Goal: Information Seeking & Learning: Learn about a topic

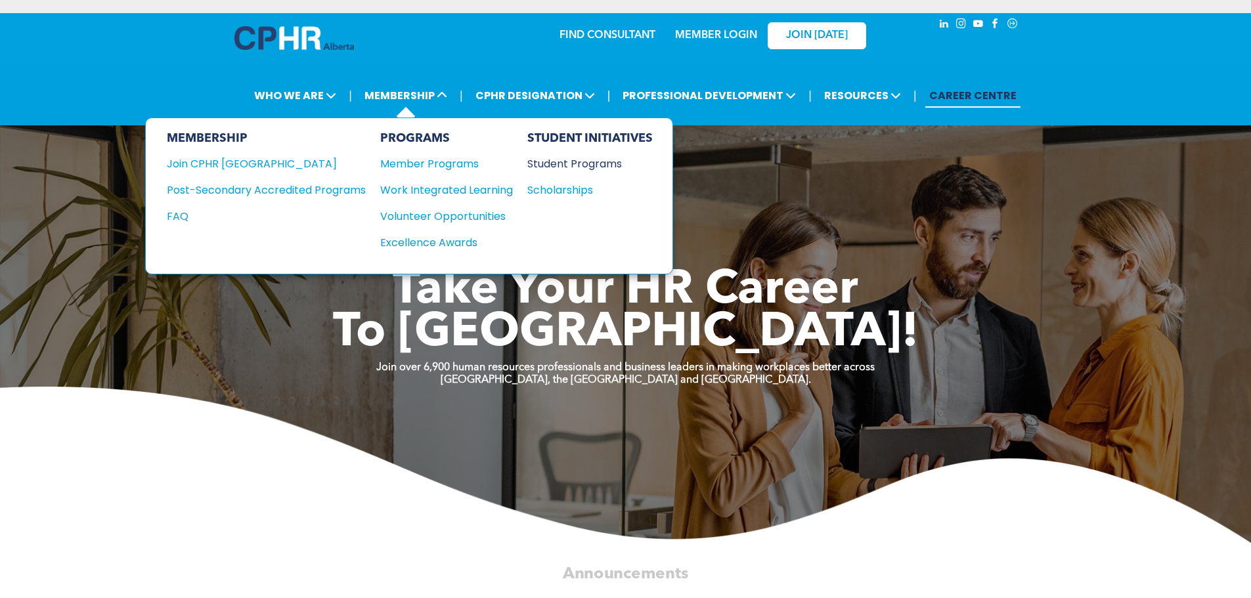
click at [577, 156] on div "Student Programs" at bounding box center [583, 164] width 113 height 16
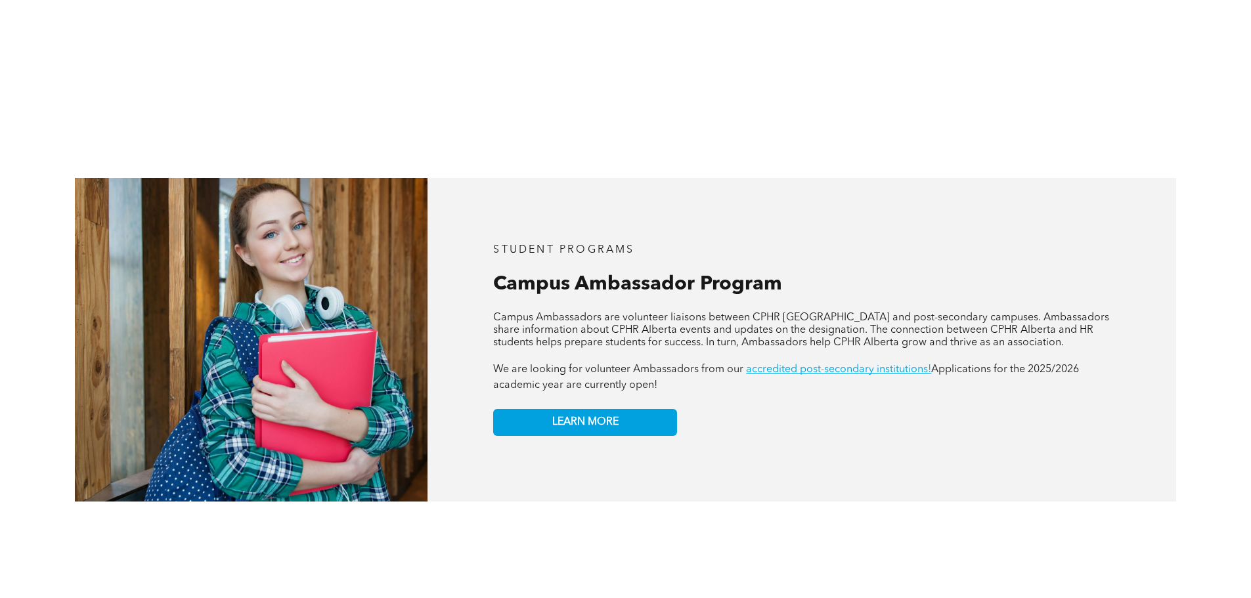
scroll to position [1116, 0]
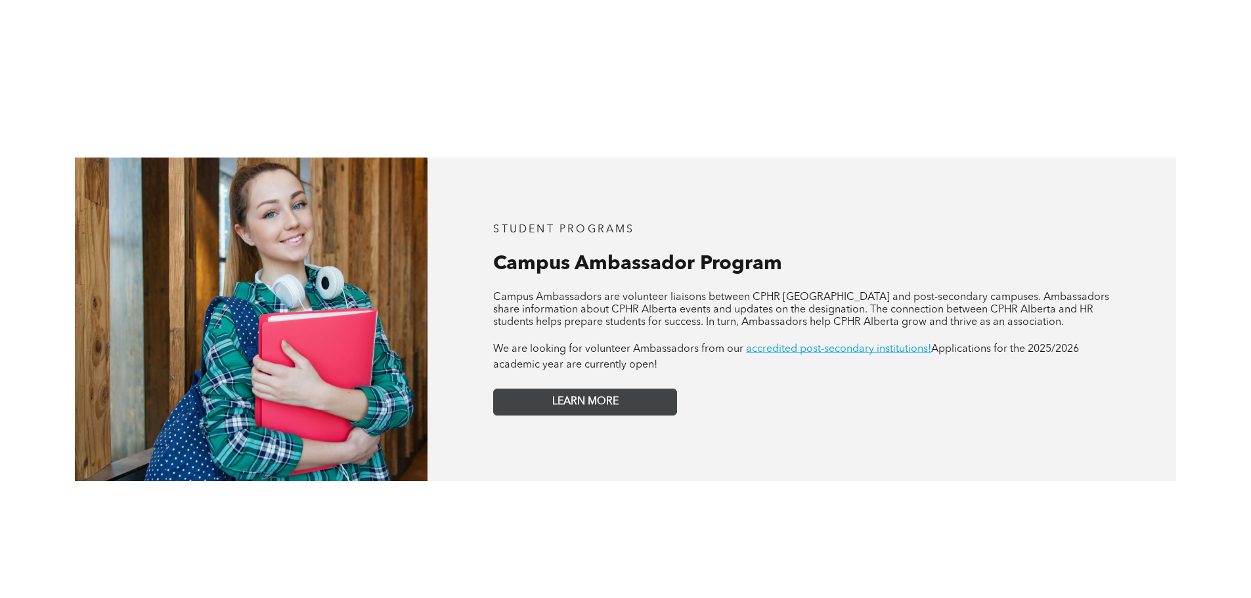
click at [623, 389] on link "LEARN MORE" at bounding box center [585, 402] width 184 height 27
click at [562, 225] on span "STUDENT PROGRAMS" at bounding box center [563, 230] width 141 height 11
drag, startPoint x: 561, startPoint y: 240, endPoint x: 954, endPoint y: 326, distance: 401.8
click at [561, 254] on span "Campus Ambassador Program" at bounding box center [637, 264] width 289 height 20
drag, startPoint x: 995, startPoint y: 376, endPoint x: 933, endPoint y: 322, distance: 81.9
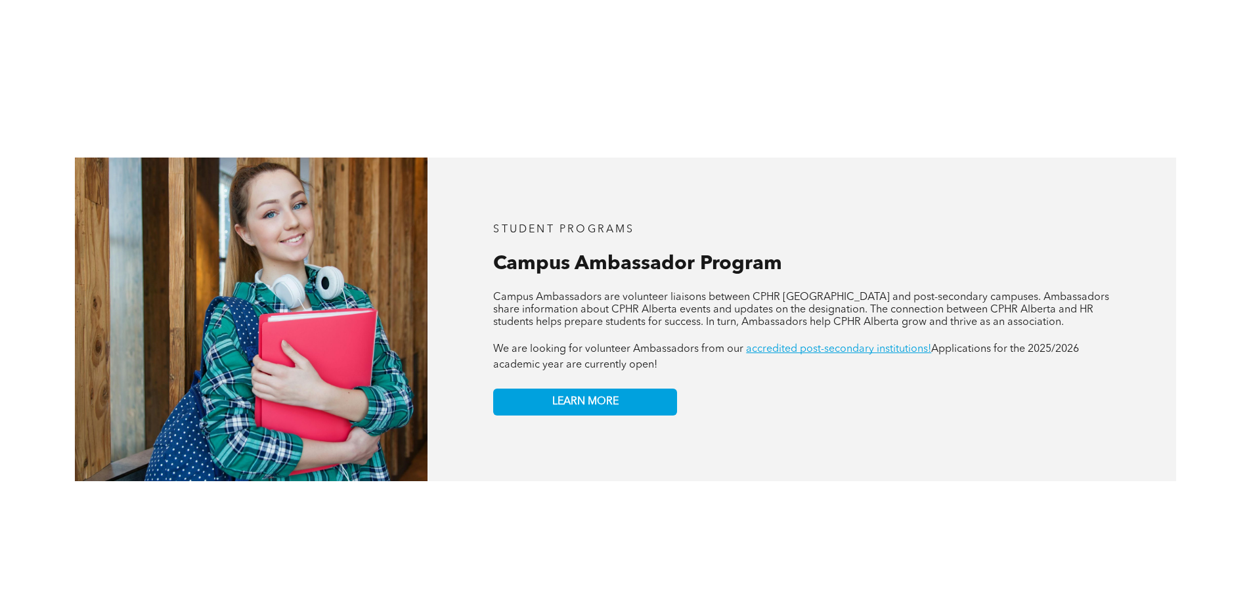
click at [994, 376] on div "STUDENT PROGRAMS Campus Ambassador Program APPLY NOW! Campus Ambassadors are vo…" at bounding box center [801, 320] width 749 height 324
click at [884, 344] on link "accredited post-secondary institutions!" at bounding box center [838, 349] width 185 height 11
click at [819, 410] on div "STUDENT PROGRAMS Campus Ambassador Program APPLY NOW! Campus Ambassadors are vo…" at bounding box center [801, 320] width 749 height 324
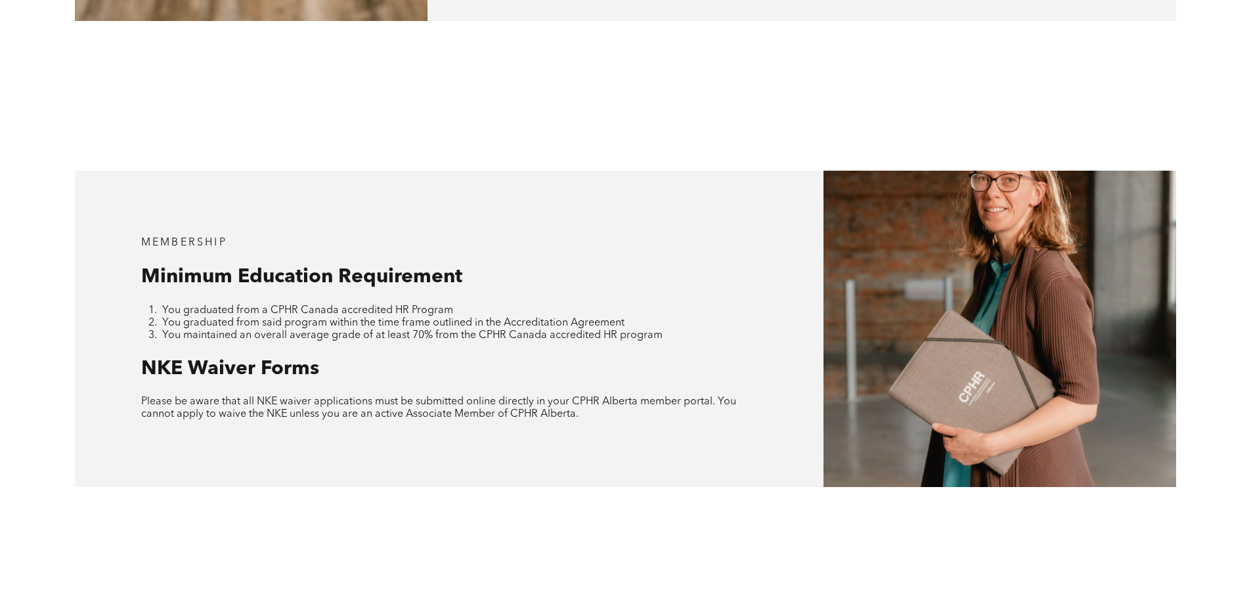
scroll to position [1248, 0]
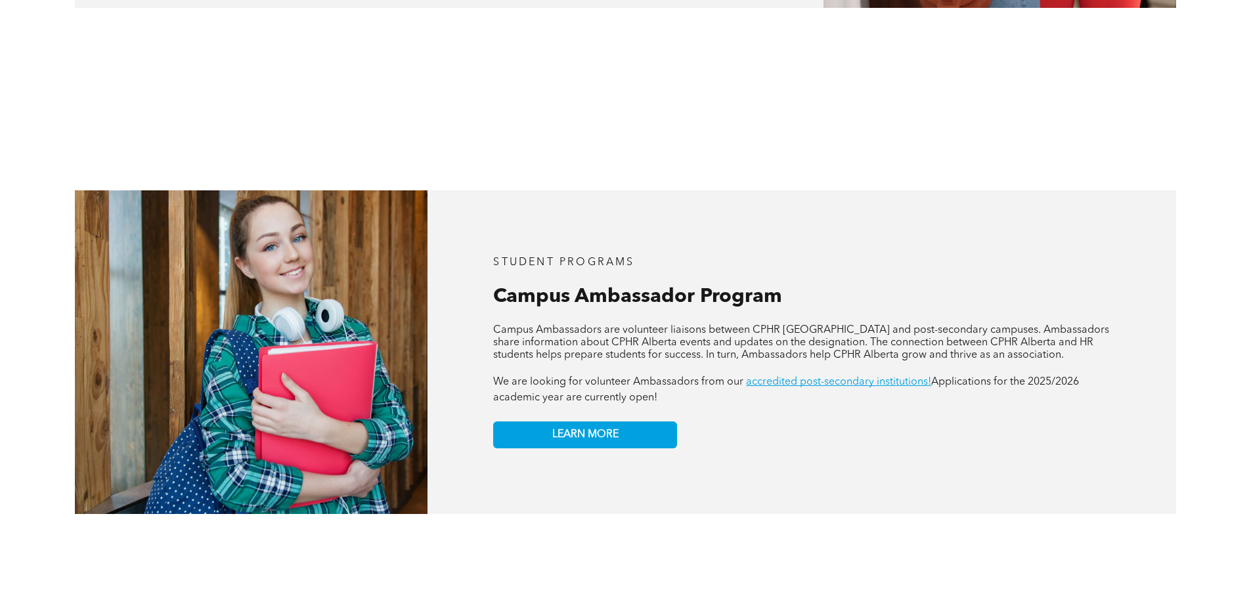
scroll to position [1083, 0]
click at [779, 409] on div "STUDENT PROGRAMS Campus Ambassador Program APPLY NOW! Campus Ambassadors are vo…" at bounding box center [801, 352] width 749 height 324
click at [624, 422] on link "LEARN MORE" at bounding box center [585, 435] width 184 height 27
drag, startPoint x: 898, startPoint y: 559, endPoint x: 869, endPoint y: 472, distance: 91.4
click at [895, 556] on div "STUDENT PROGRAMS Campus Ambassador Program APPLY NOW! Campus Ambassadors are vo…" at bounding box center [625, 353] width 1251 height 474
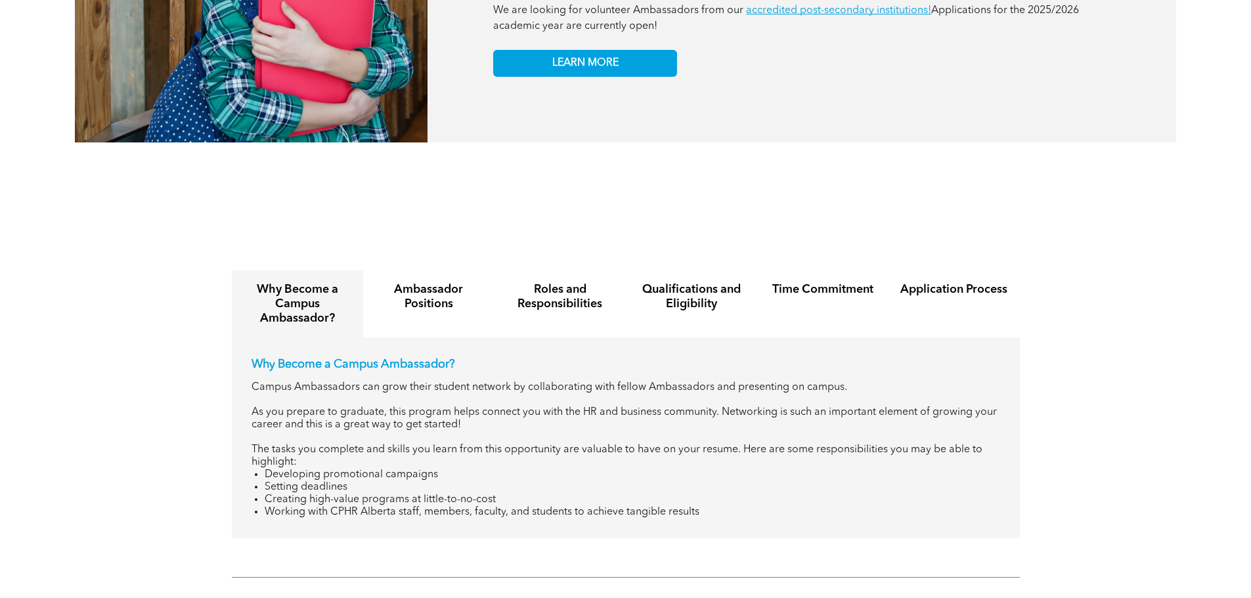
scroll to position [1477, 0]
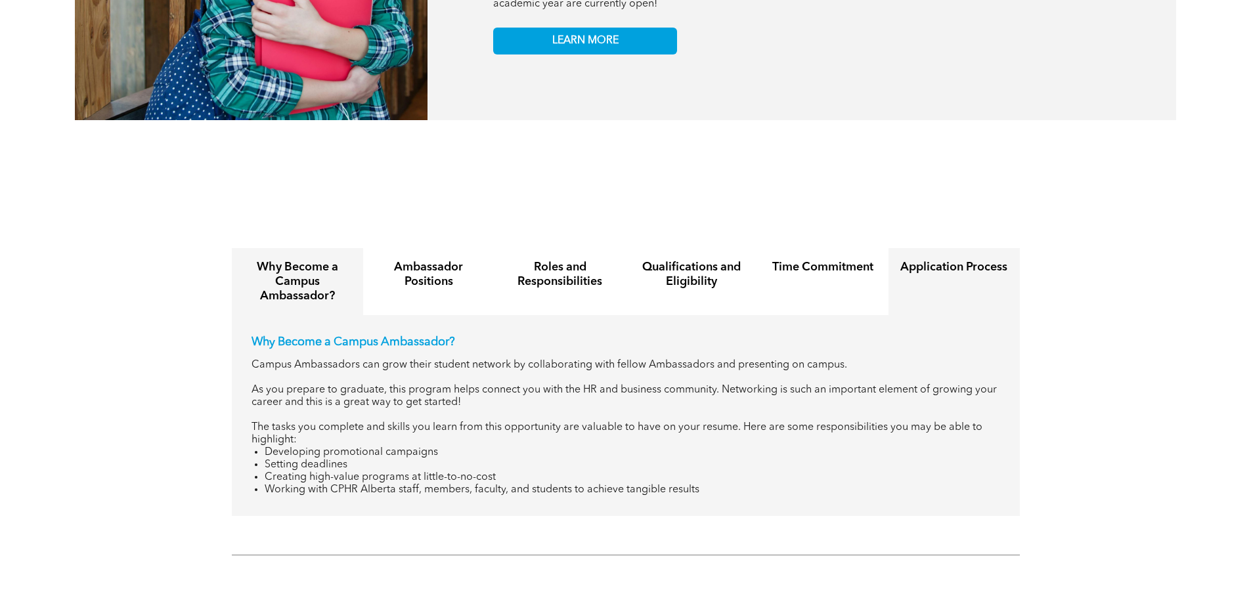
drag, startPoint x: 927, startPoint y: 256, endPoint x: 1095, endPoint y: 244, distance: 168.6
click at [927, 257] on div "Application Process" at bounding box center [953, 281] width 131 height 67
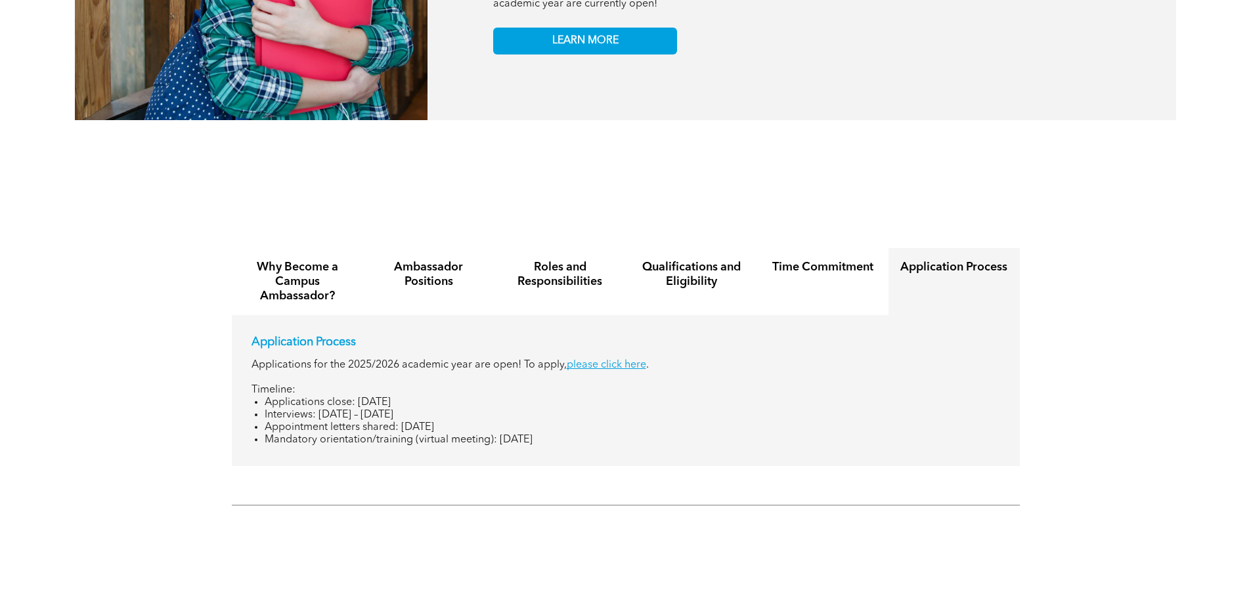
drag, startPoint x: 265, startPoint y: 380, endPoint x: 456, endPoint y: 377, distance: 190.4
click at [456, 397] on li "Applications close: [DATE]" at bounding box center [632, 403] width 735 height 12
copy li "Applications close: [DATE]"
click at [1046, 317] on div "Why Become a Campus Ambassador? Ambassador Positions Roles and Responsibilities…" at bounding box center [625, 354] width 1251 height 251
